Goal: Information Seeking & Learning: Learn about a topic

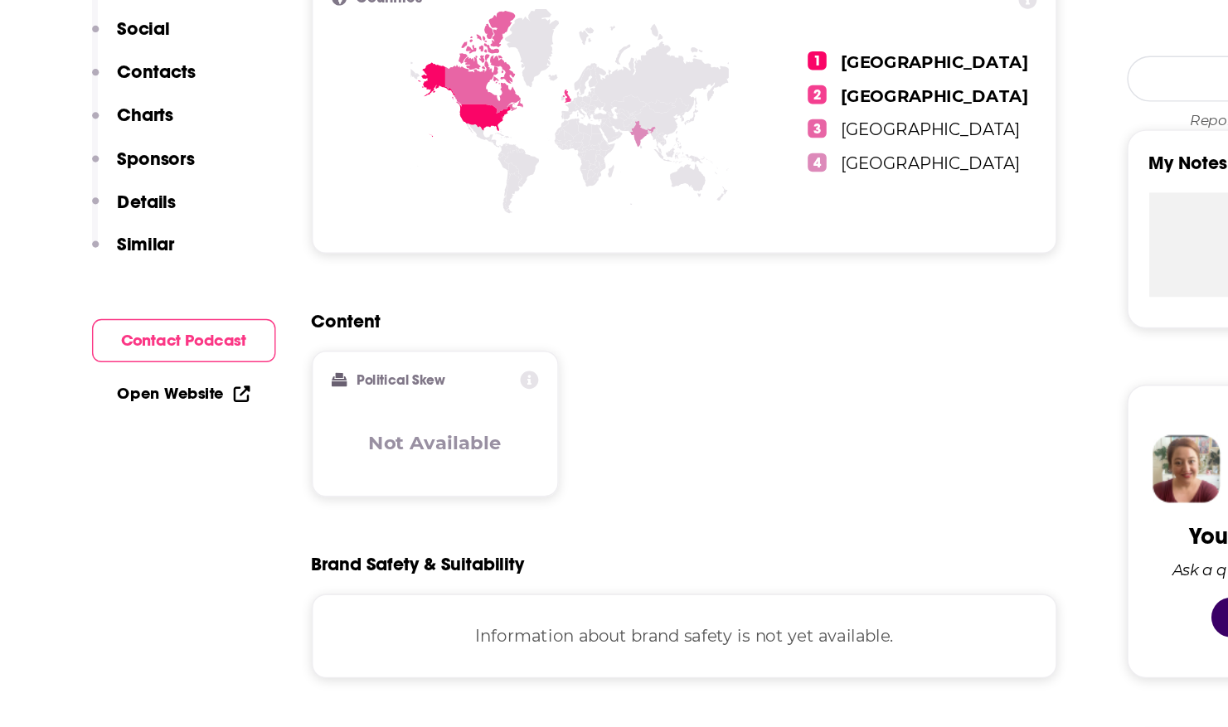
scroll to position [604, 0]
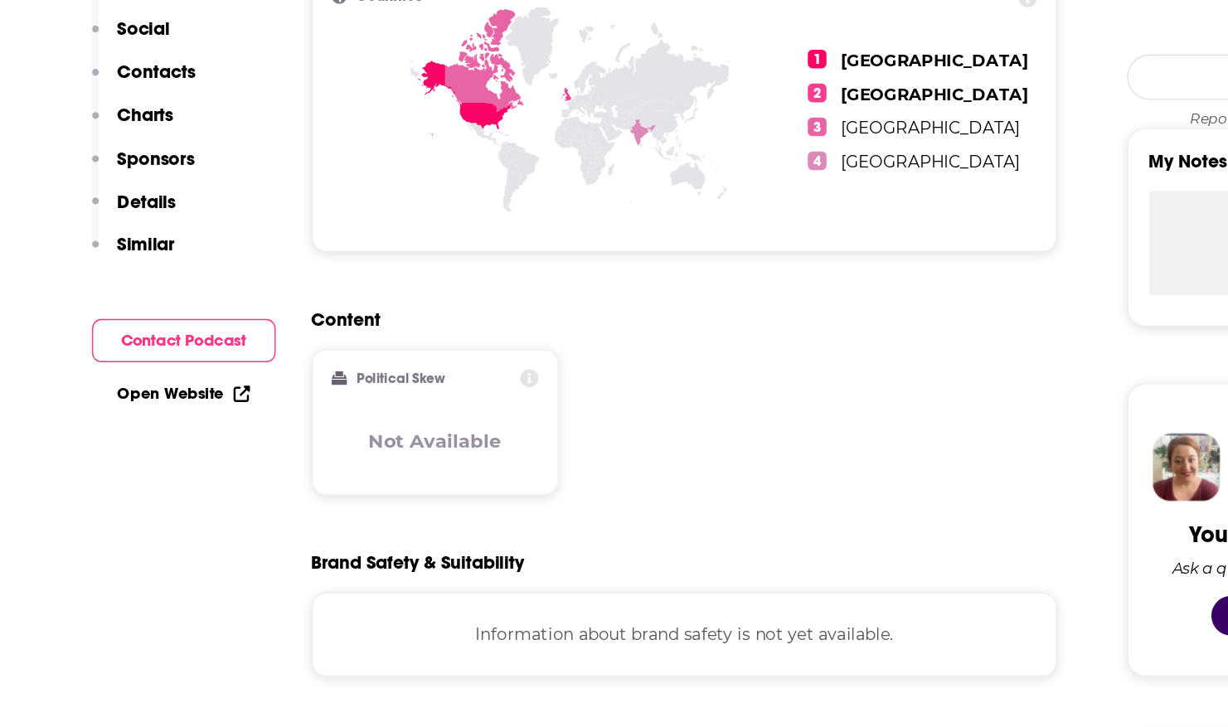
click at [598, 664] on div "Information about brand safety is not yet available." at bounding box center [543, 662] width 529 height 60
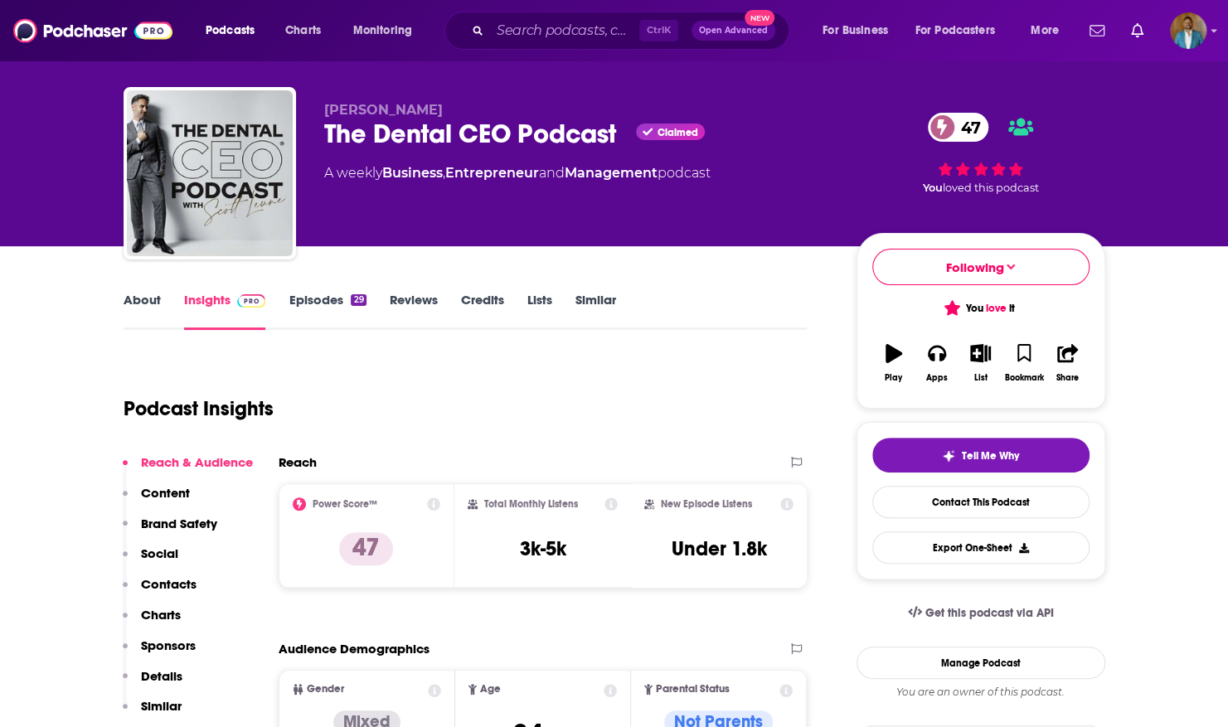
scroll to position [0, 0]
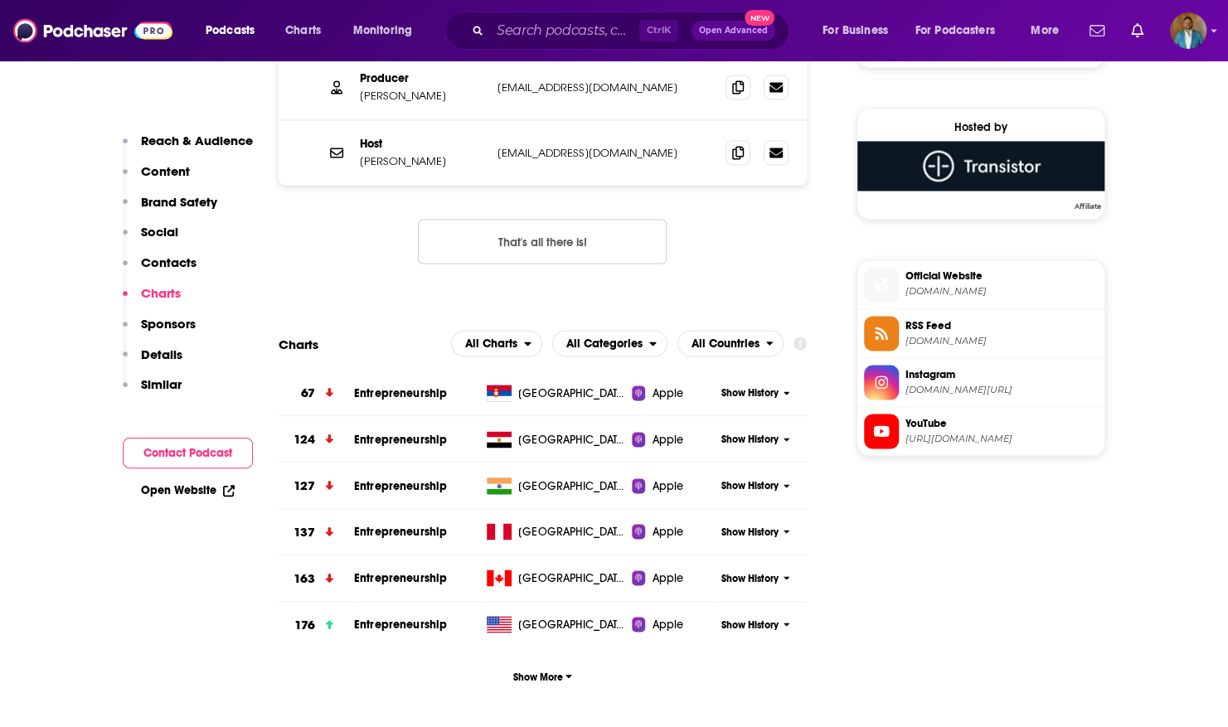
scroll to position [1530, 0]
